Goal: Transaction & Acquisition: Book appointment/travel/reservation

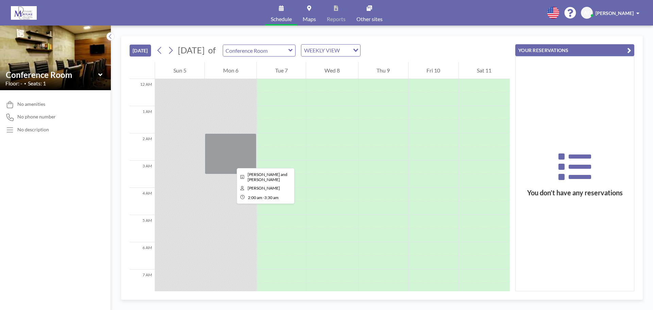
click at [231, 162] on div at bounding box center [231, 153] width 52 height 41
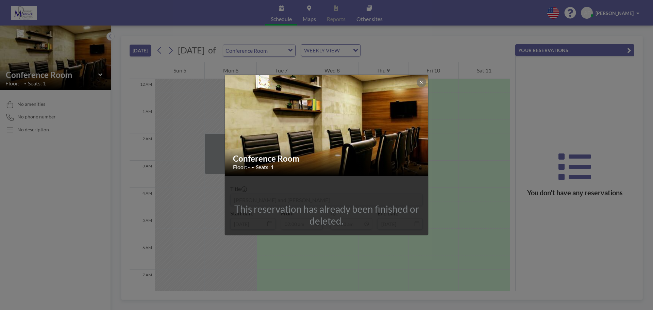
click at [507, 208] on div "Conference Room Floor: - • Seats: 1 This reservation has already been finished …" at bounding box center [326, 155] width 653 height 310
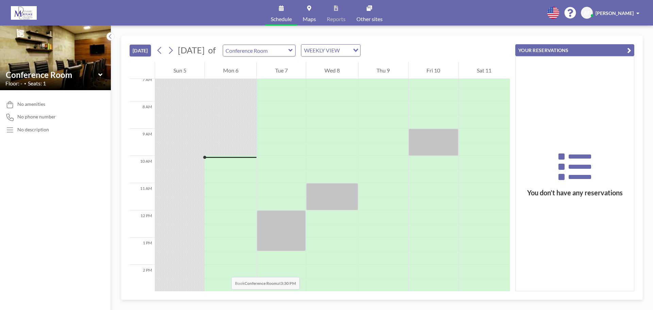
scroll to position [272, 0]
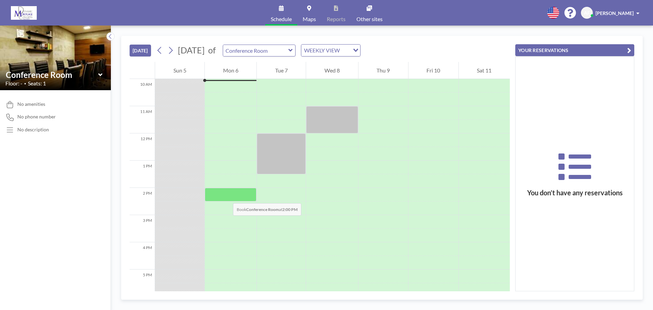
click at [226, 196] on div at bounding box center [231, 195] width 52 height 14
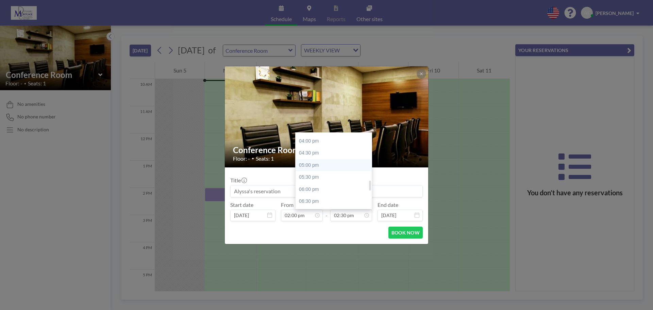
scroll to position [351, 0]
click at [310, 177] on div "04:00 pm" at bounding box center [335, 175] width 80 height 12
type input "04:00 pm"
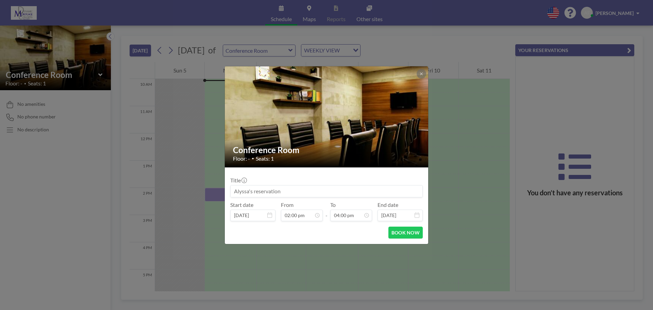
click at [298, 187] on input at bounding box center [327, 191] width 192 height 12
type input "C"
type input "[PERSON_NAME] and [PERSON_NAME] Appointment"
click at [400, 234] on button "BOOK NOW" at bounding box center [405, 232] width 34 height 12
